Goal: Complete application form: Complete application form

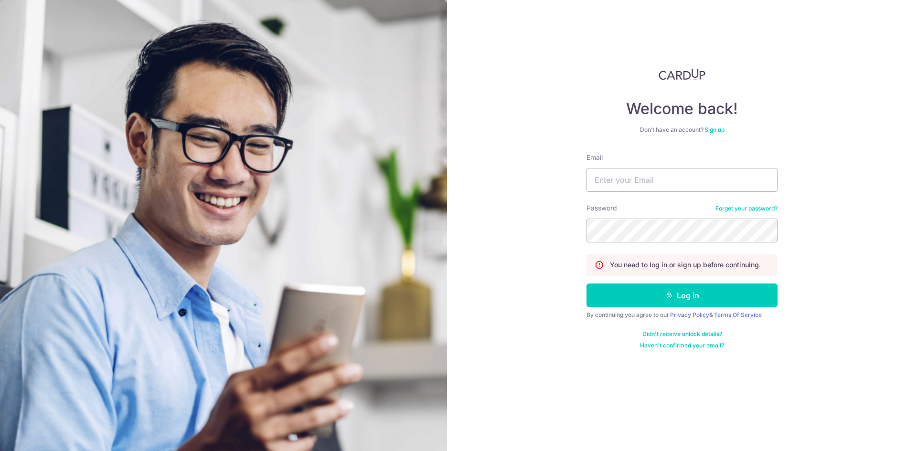
type input "24floristsg@gmail.com"
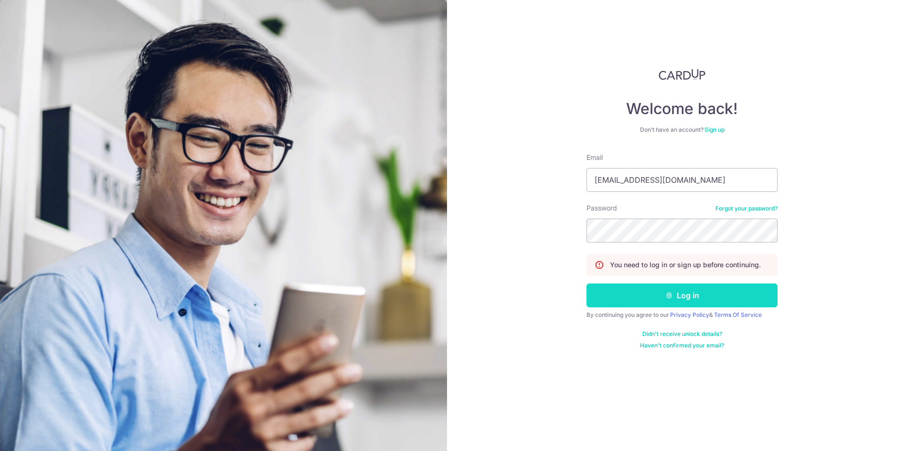
click at [670, 296] on icon "submit" at bounding box center [669, 296] width 8 height 8
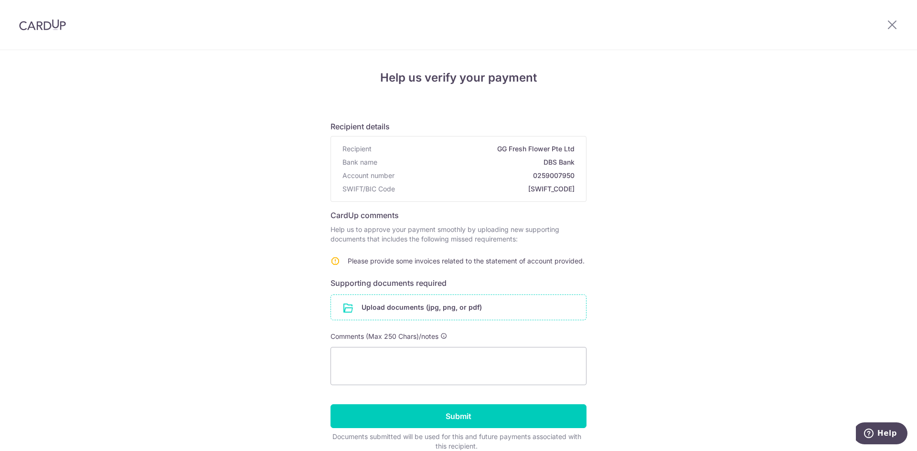
click at [451, 306] on input "file" at bounding box center [458, 307] width 255 height 25
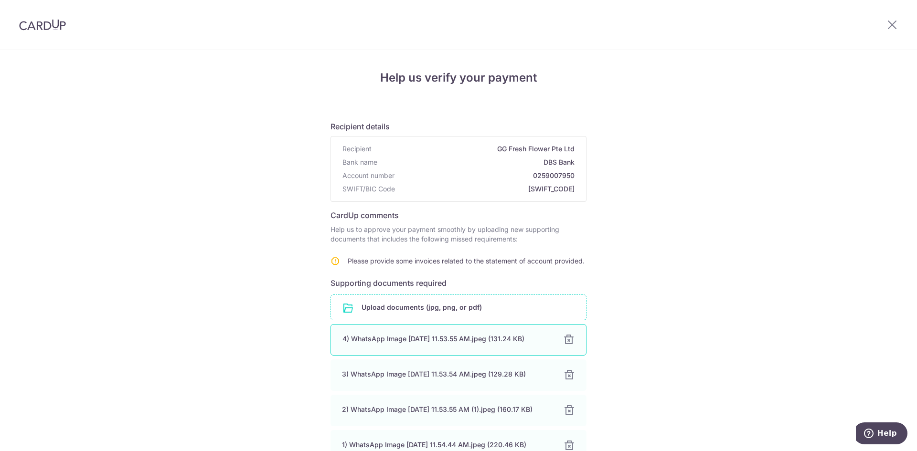
click at [478, 336] on div "4) WhatsApp Image [DATE] 11.53.55 AM.jpeg (131.24 KB)" at bounding box center [446, 339] width 209 height 10
click at [667, 330] on div "Help us verify your payment Recipient details Recipient GG Fresh Flower Pte Ltd…" at bounding box center [458, 345] width 917 height 591
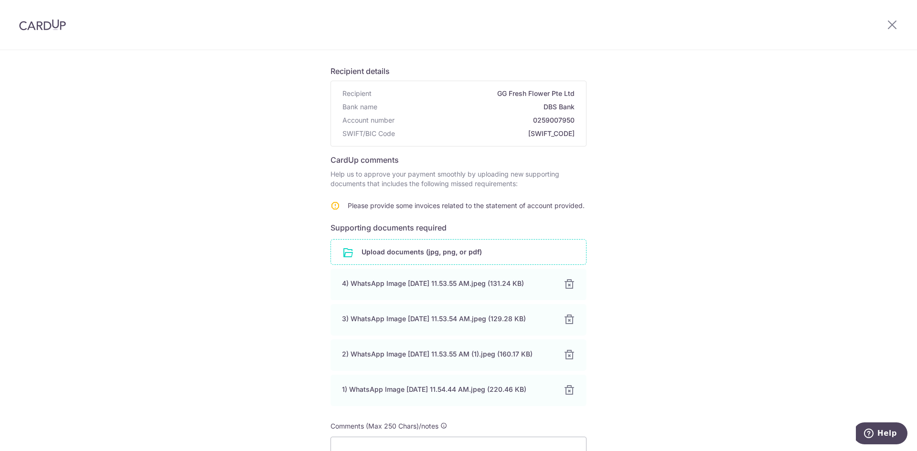
scroll to position [143, 0]
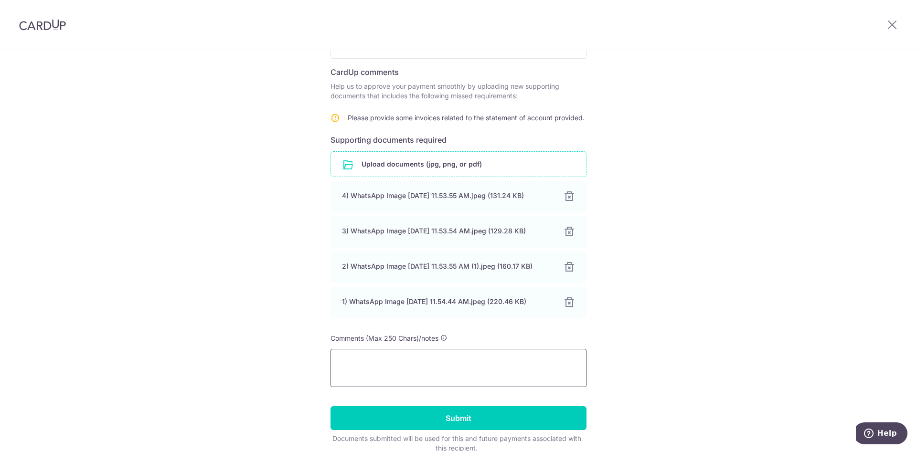
click at [455, 368] on textarea at bounding box center [458, 368] width 256 height 38
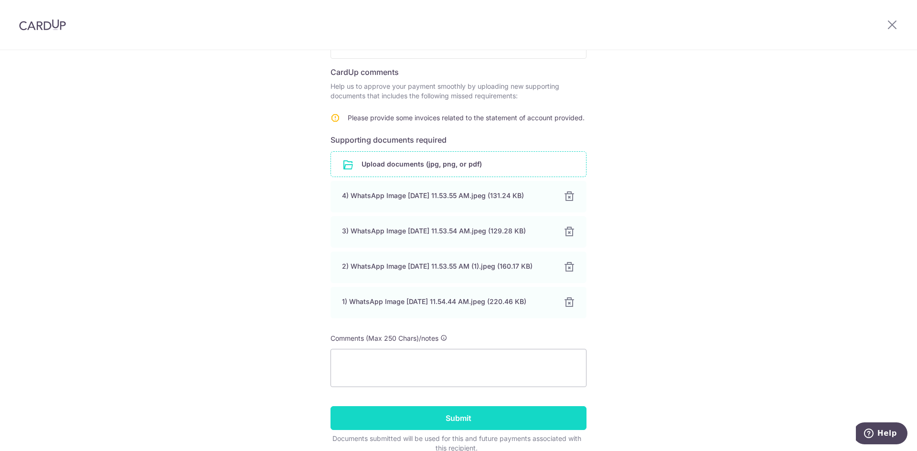
click at [460, 416] on input "Submit" at bounding box center [458, 418] width 256 height 24
